Goal: Information Seeking & Learning: Learn about a topic

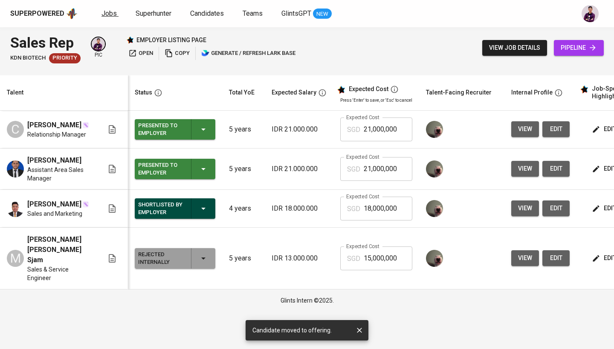
click at [107, 12] on span "Jobs" at bounding box center [108, 13] width 15 height 8
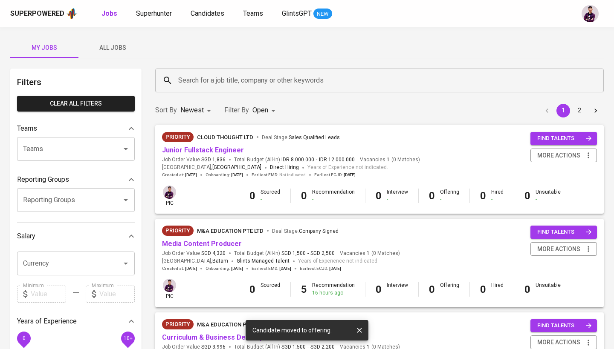
click at [213, 86] on input "Search for a job title, company or other keywords" at bounding box center [381, 80] width 411 height 16
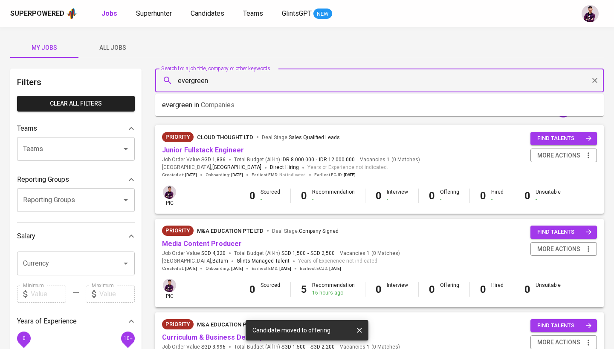
type input "evergreen"
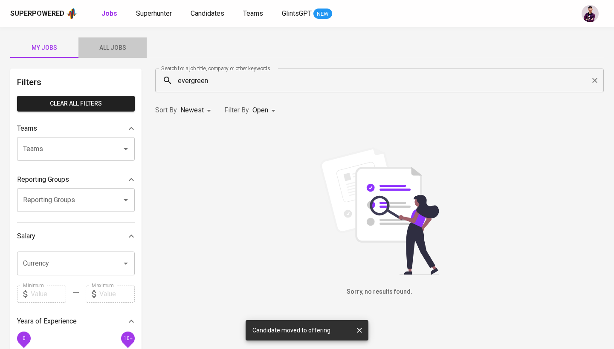
click at [106, 42] on button "All Jobs" at bounding box center [112, 47] width 68 height 20
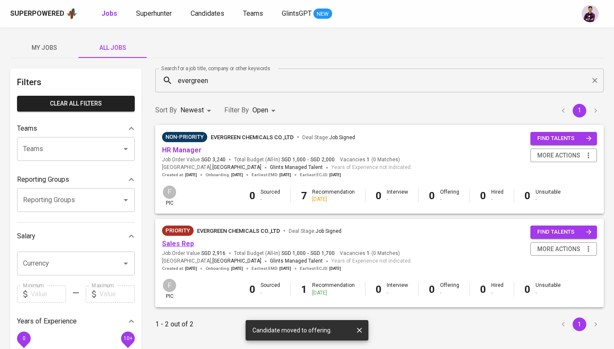
click at [167, 244] on link "Sales Rep" at bounding box center [178, 244] width 32 height 8
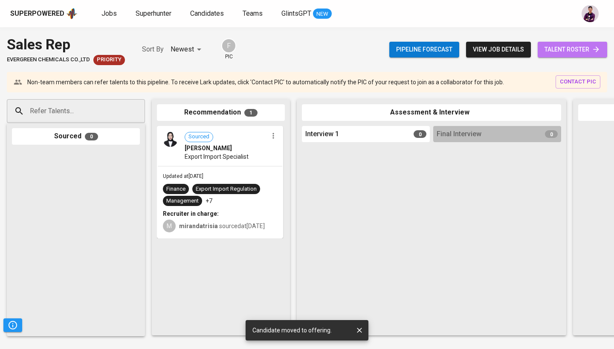
click at [585, 55] on link "talent roster" at bounding box center [571, 50] width 69 height 16
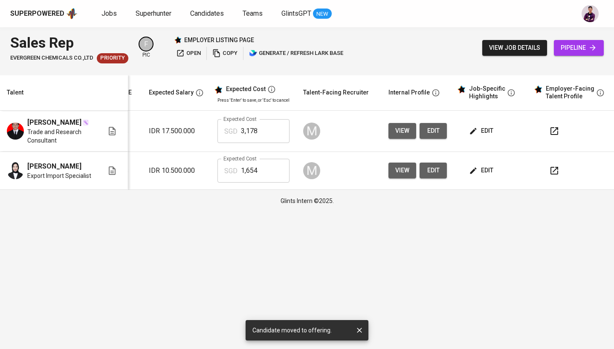
scroll to position [0, 122]
click at [104, 23] on div "Superpowered Jobs Superhunter Candidates Teams GlintsGPT NEW" at bounding box center [307, 13] width 614 height 27
click at [105, 13] on span "Jobs" at bounding box center [108, 13] width 15 height 8
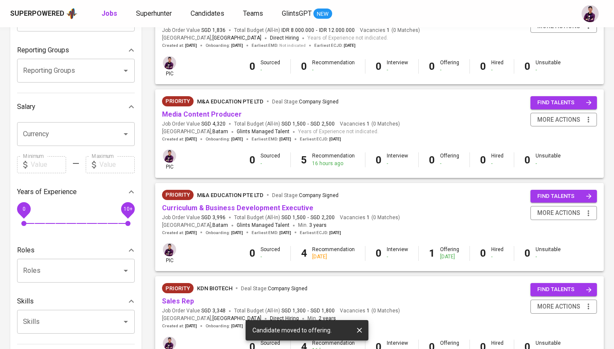
scroll to position [134, 0]
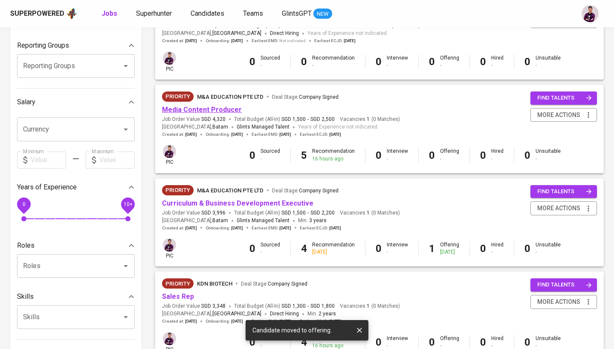
click at [224, 106] on link "Media Content Producer" at bounding box center [202, 110] width 80 height 8
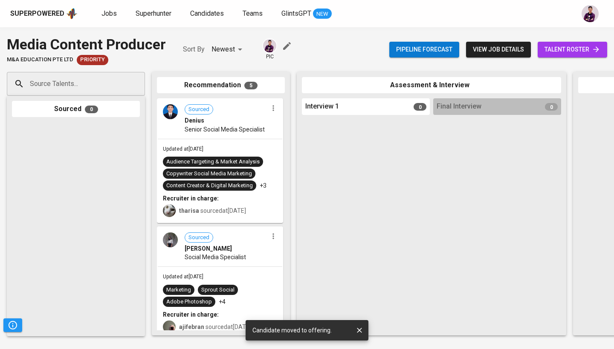
click at [584, 50] on span "talent roster" at bounding box center [572, 49] width 56 height 11
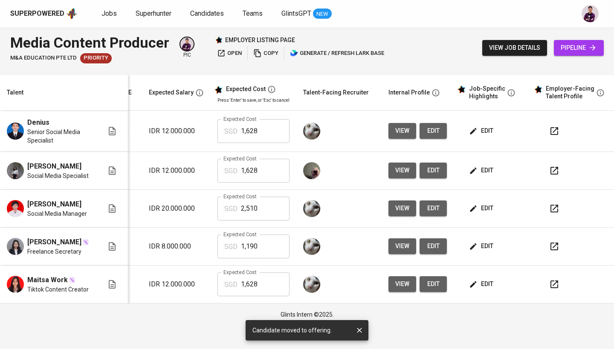
scroll to position [0, 122]
click at [401, 135] on span "view" at bounding box center [402, 131] width 14 height 11
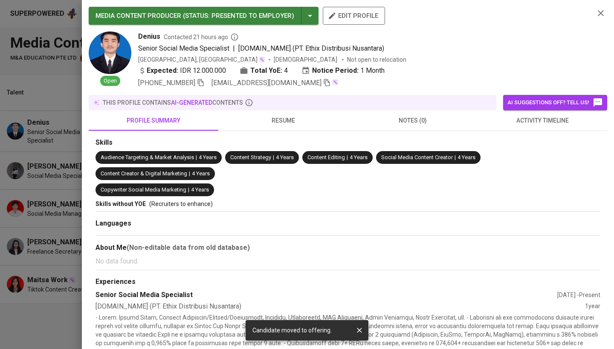
click at [234, 127] on button "resume" at bounding box center [283, 120] width 130 height 20
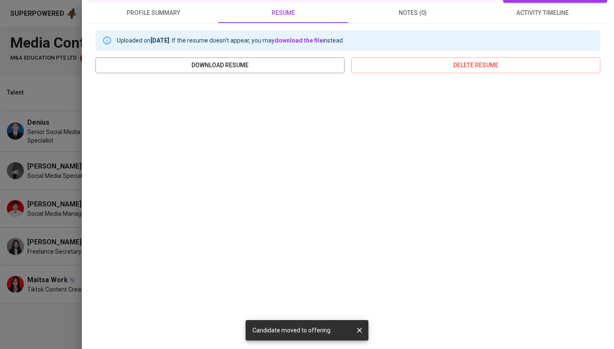
scroll to position [107, 0]
click at [57, 86] on div at bounding box center [307, 174] width 614 height 349
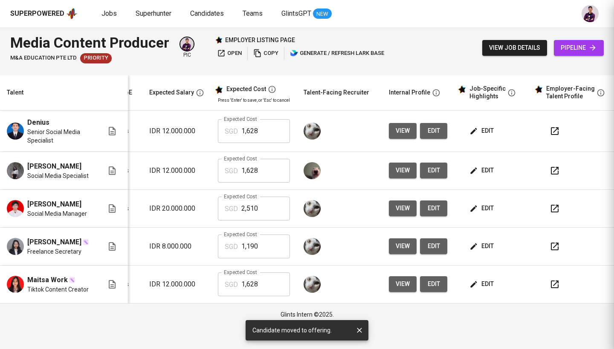
scroll to position [0, 0]
click at [485, 174] on span "edit" at bounding box center [482, 170] width 23 height 11
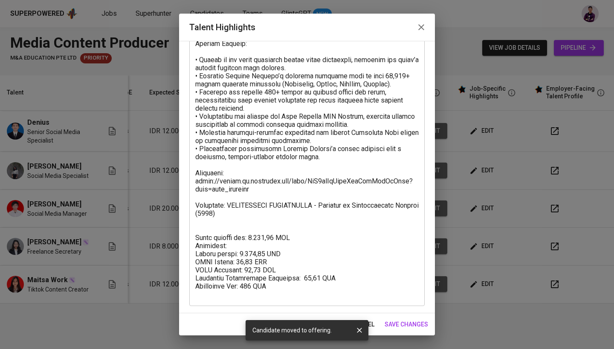
scroll to position [260, 0]
click at [417, 28] on icon "button" at bounding box center [421, 27] width 10 height 10
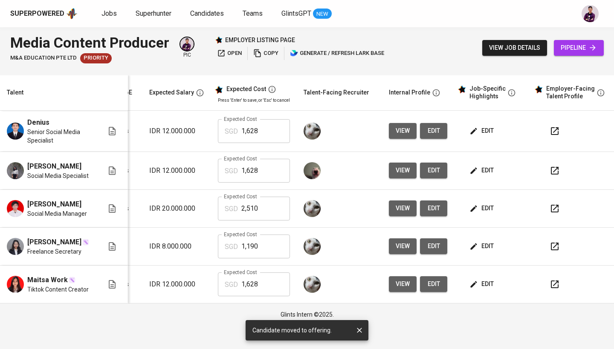
click at [405, 175] on span "view" at bounding box center [402, 170] width 14 height 11
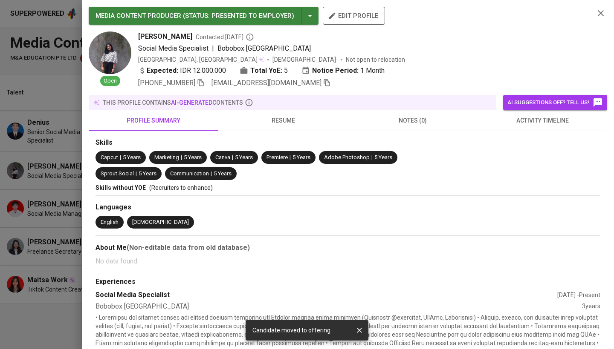
click at [291, 115] on button "resume" at bounding box center [283, 120] width 130 height 20
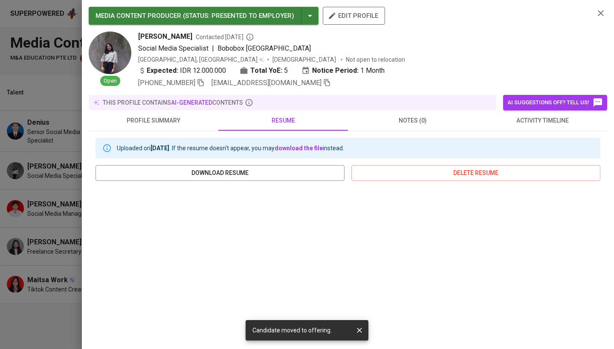
scroll to position [0, 0]
click at [600, 16] on icon "button" at bounding box center [600, 13] width 10 height 10
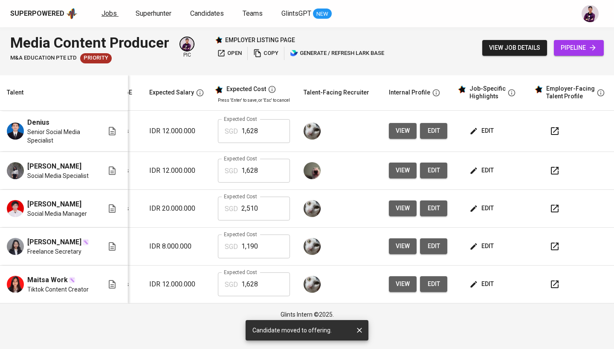
click at [108, 12] on span "Jobs" at bounding box center [108, 13] width 15 height 8
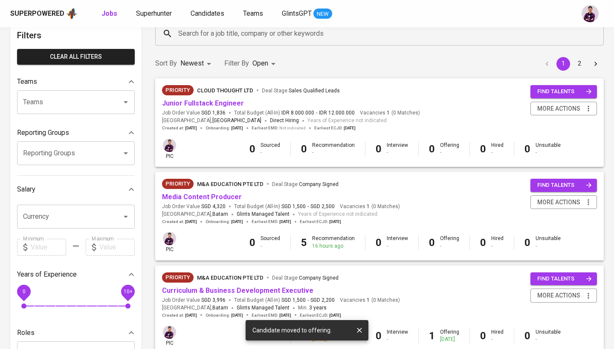
scroll to position [61, 0]
